Goal: Check status: Check status

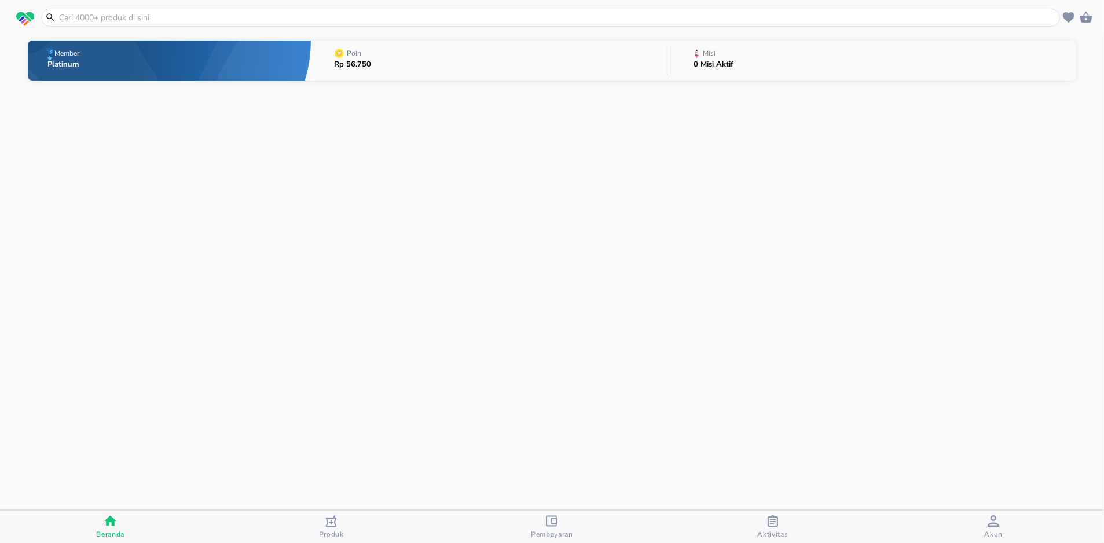
click at [776, 525] on icon "button" at bounding box center [773, 521] width 10 height 12
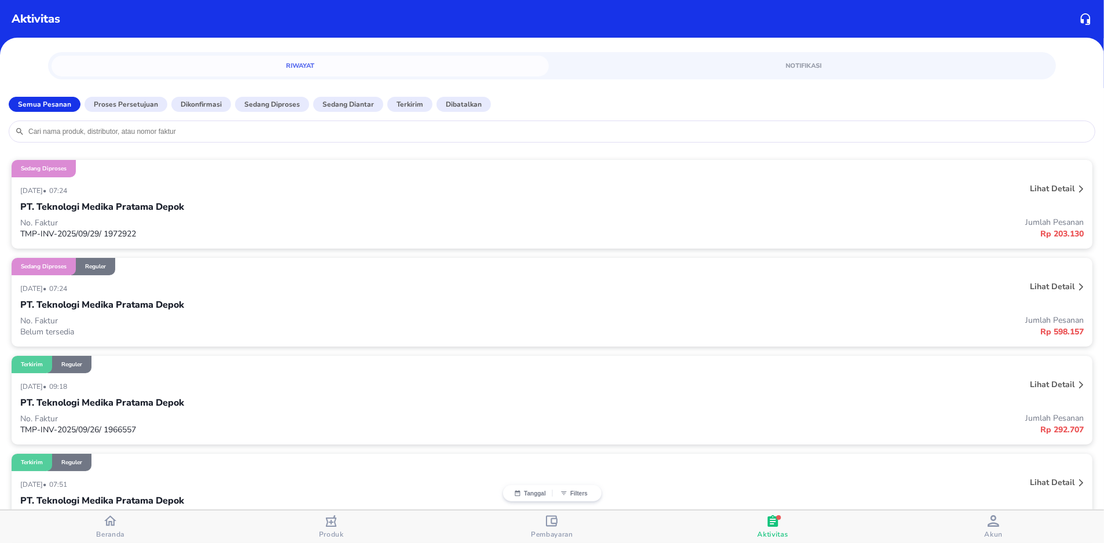
click at [205, 225] on p "No. Faktur" at bounding box center [286, 222] width 532 height 11
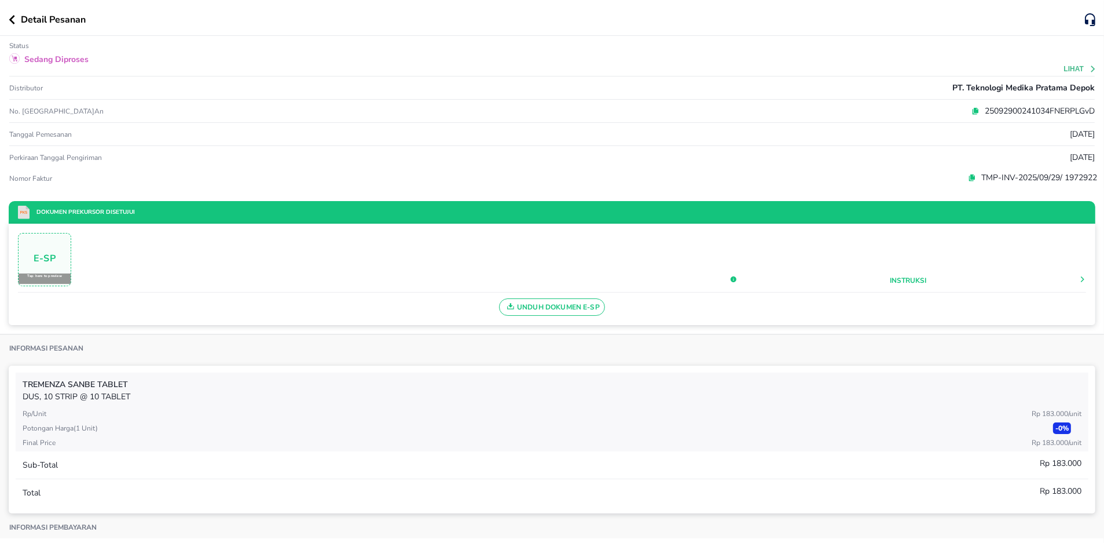
click at [45, 257] on p "E-SP" at bounding box center [45, 258] width 52 height 6
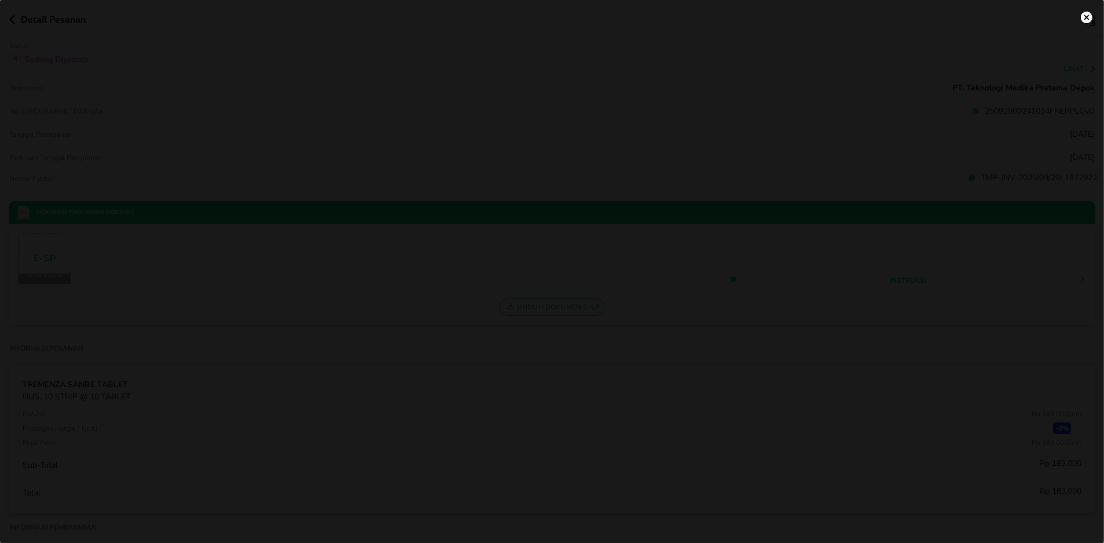
click at [1087, 20] on img "settings" at bounding box center [1087, 18] width 12 height 12
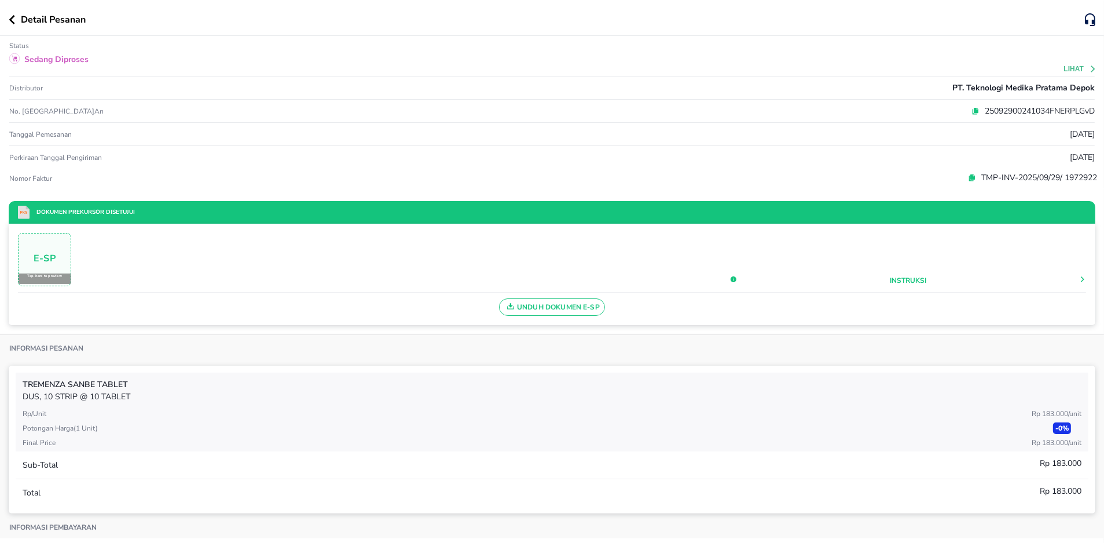
click at [459, 246] on div "E-SP Tap here to preview Instruksi" at bounding box center [552, 263] width 1068 height 60
click at [12, 14] on div "Detail Pesanan" at bounding box center [547, 20] width 1076 height 14
click at [12, 16] on icon "button" at bounding box center [12, 19] width 6 height 9
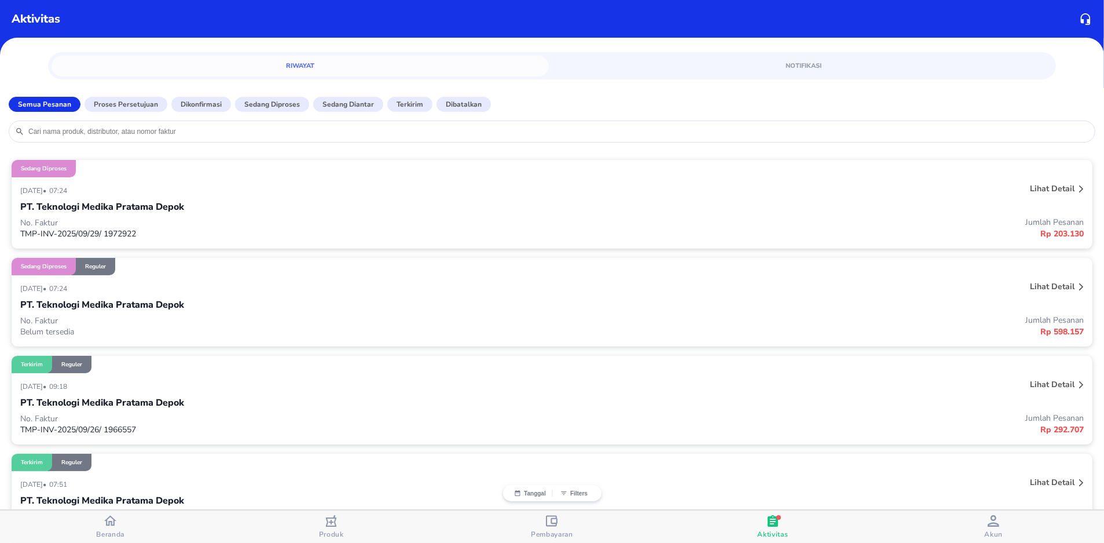
click at [195, 320] on p "No. Faktur" at bounding box center [286, 320] width 532 height 11
